Goal: Navigation & Orientation: Find specific page/section

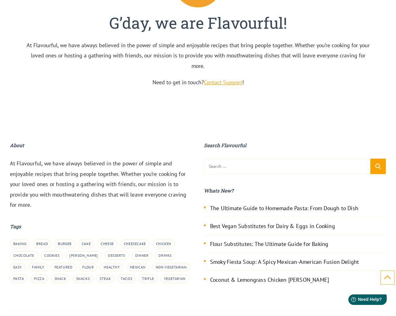
scroll to position [2061, 0]
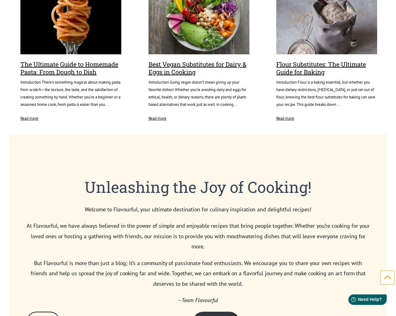
scroll to position [2061, 0]
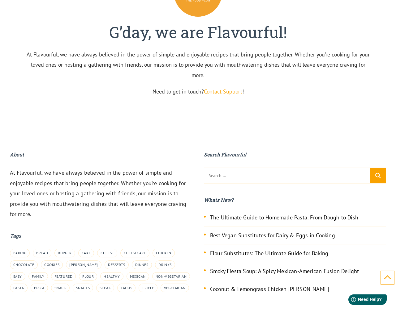
scroll to position [2070, 0]
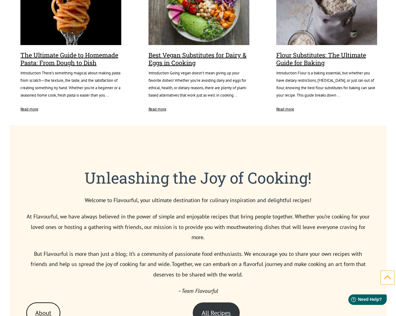
scroll to position [2070, 0]
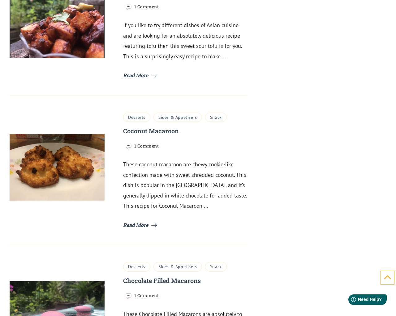
scroll to position [2940, 0]
